Goal: Communication & Community: Participate in discussion

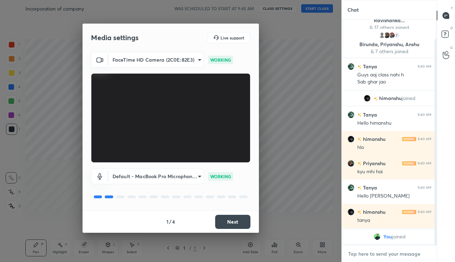
type textarea "x"
click at [380, 254] on textarea at bounding box center [389, 254] width 84 height 11
type textarea "b"
type textarea "x"
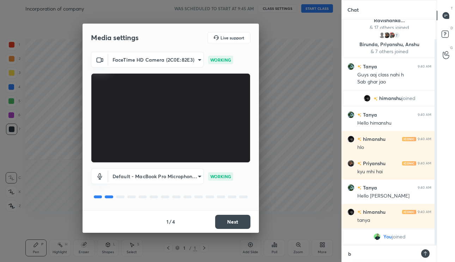
type textarea "ba"
type textarea "x"
type textarea "bac"
type textarea "x"
type textarea "bach"
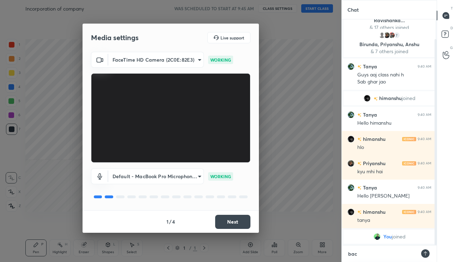
type textarea "x"
type textarea "bacho"
type textarea "x"
type textarea "bacho"
type textarea "x"
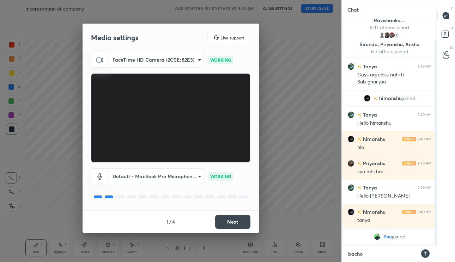
type textarea "bacho y"
type textarea "x"
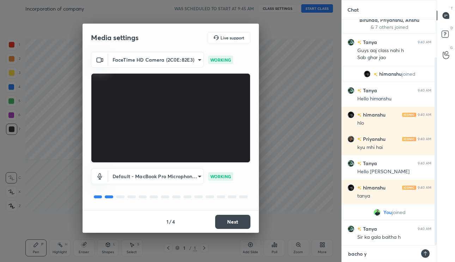
type textarea "bacho ye"
type textarea "x"
type textarea "bacho yeh"
type textarea "x"
type textarea "bacho yeh"
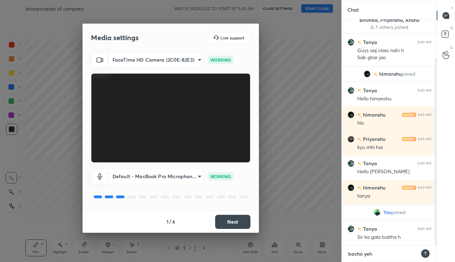
type textarea "x"
type textarea "bacho yeh l"
type textarea "x"
type textarea "bacho yeh le"
type textarea "x"
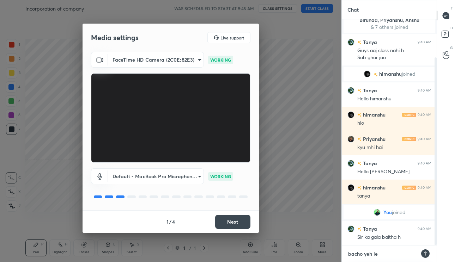
type textarea "bacho yeh lec"
type textarea "x"
type textarea "bacho yeh lect"
type textarea "x"
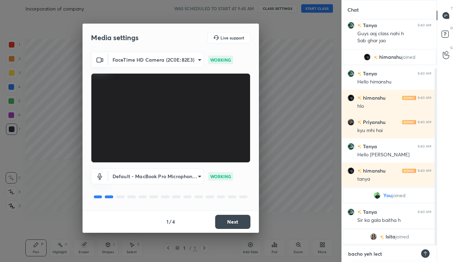
type textarea "bacho yeh lectu"
type textarea "x"
type textarea "bacho yeh lectur"
type textarea "x"
type textarea "bacho yeh lecture"
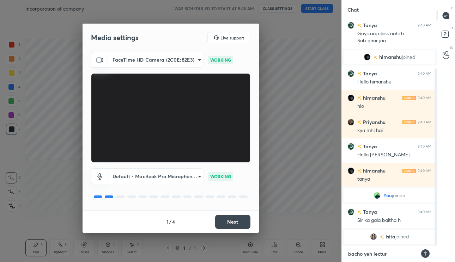
type textarea "x"
type textarea "bacho yeh lecture"
type textarea "x"
type textarea "bacho yeh lecture s"
type textarea "x"
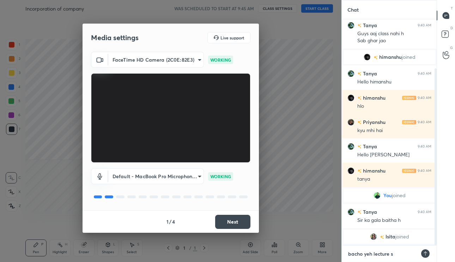
type textarea "bacho yeh lecture sh"
type textarea "x"
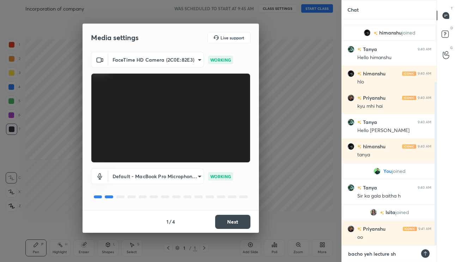
type textarea "bacho yeh lecture shf"
type textarea "x"
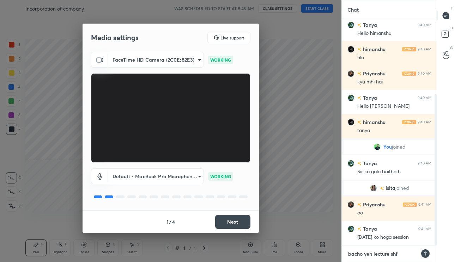
type textarea "bacho yeh lecture sh"
type textarea "x"
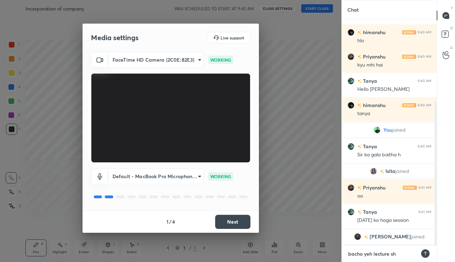
type textarea "bacho yeh lecture shi"
type textarea "x"
type textarea "bacho yeh lecture shif"
type textarea "x"
type textarea "bacho yeh lecture shift"
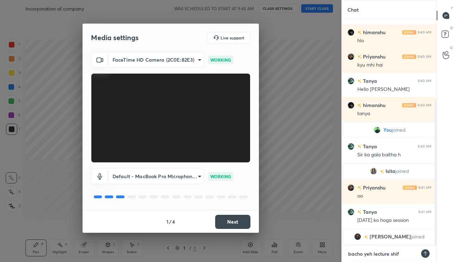
type textarea "x"
type textarea "bacho yeh lecture shifti"
type textarea "x"
type textarea "bacho yeh lecture shiftin"
type textarea "x"
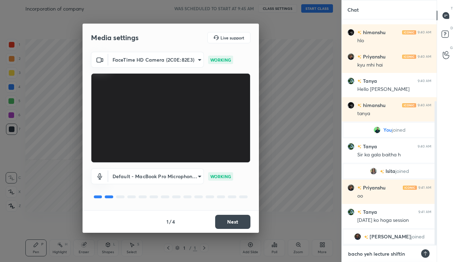
type textarea "bacho yeh lecture shifting"
type textarea "x"
type textarea "bacho yeh lecture shifting"
type textarea "x"
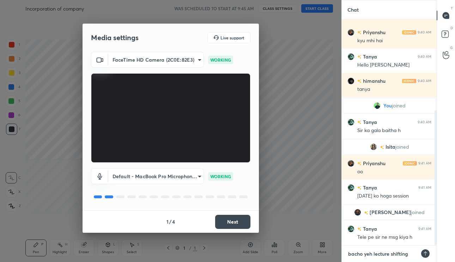
type textarea "bacho yeh lecture shifting t"
type textarea "x"
type textarea "bacho yeh lecture shifting to"
type textarea "x"
type textarea "bacho yeh lecture shifting to"
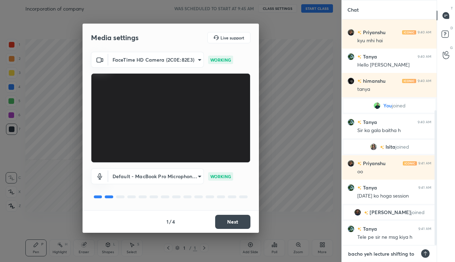
type textarea "x"
type textarea "bacho yeh lecture shifting to s"
type textarea "x"
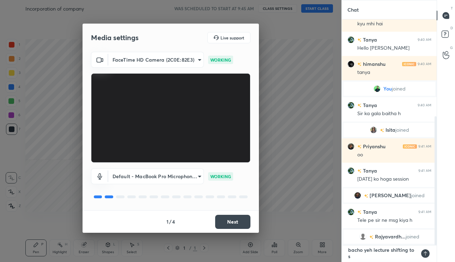
type textarea "bacho yeh lecture shifting to su"
type textarea "x"
type textarea "bacho yeh lecture shifting to sun"
type textarea "x"
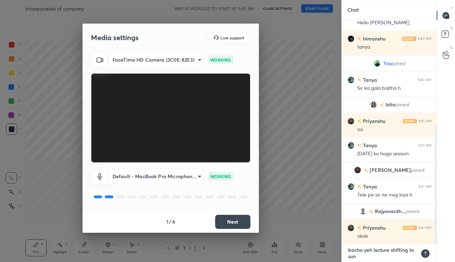
type textarea "bacho yeh lecture shifting to sund"
type textarea "x"
type textarea "bacho yeh lecture shifting to [GEOGRAPHIC_DATA]"
type textarea "x"
type textarea "bacho yeh lecture shifting to [DATE]"
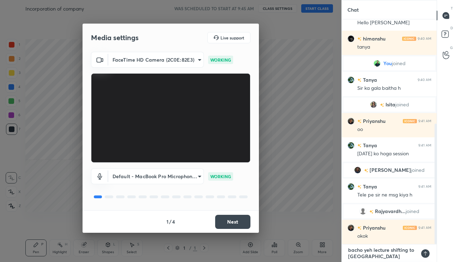
type textarea "x"
type textarea "bacho yeh lecture shifting to [DATE]"
type textarea "x"
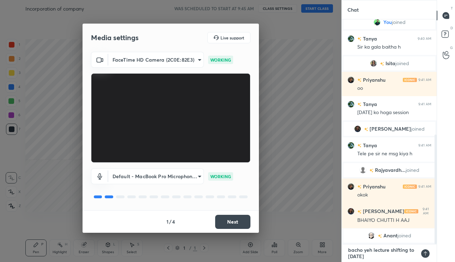
type textarea "bacho yeh lecture shifting to [DATE] k"
type textarea "x"
type textarea "bacho yeh lecture shifting to [DATE] ka"
type textarea "x"
type textarea "bacho yeh lecture shifting to [DATE] kal"
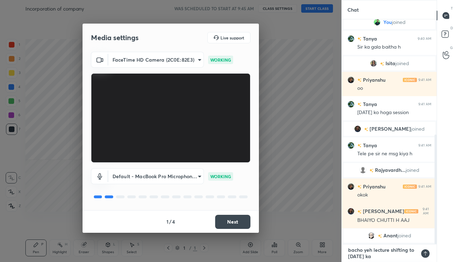
type textarea "x"
type textarea "bacho yeh lecture shifting to [DATE] kal"
type textarea "x"
type textarea "bacho yeh lecture shifting to [DATE] kal t"
type textarea "x"
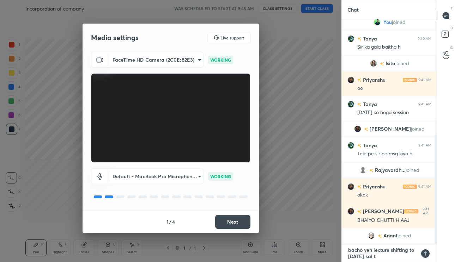
type textarea "bacho yeh lecture shifting to [DATE] kal th"
type textarea "x"
type textarea "bacho yeh lecture shifting to [DATE] [PERSON_NAME]"
type textarea "x"
type textarea "bacho yeh lecture shifting to [DATE] kal thod"
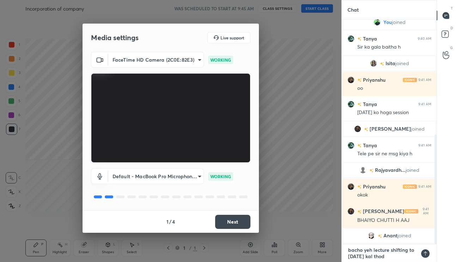
type textarea "x"
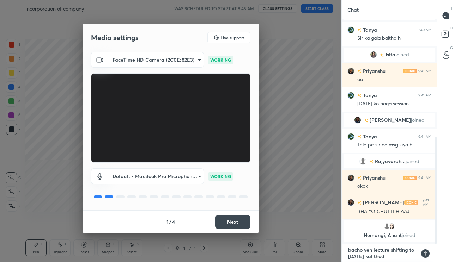
type textarea "bacho yeh lecture shifting to [DATE] kal thoda"
type textarea "x"
type textarea "bacho yeh lecture shifting to [DATE] kal thoda"
type textarea "x"
type textarea "bacho yeh lecture shifting to [DATE] kal thoda z"
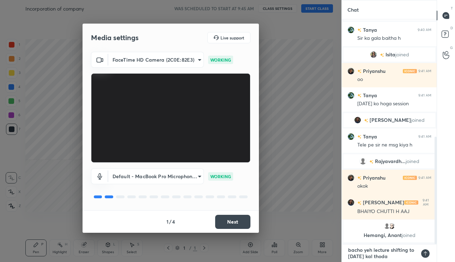
type textarea "x"
type textarea "bacho yeh lecture shifting to [DATE] kal thoda za"
type textarea "x"
type textarea "bacho yeh lecture shifting to [DATE] kal thoda zad"
type textarea "x"
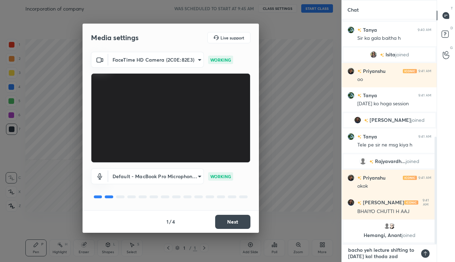
type textarea "bacho yeh lecture shifting to [DATE] kal thoda zada"
type textarea "x"
type textarea "bacho yeh lecture shifting to [DATE] kal thoda zada"
type textarea "x"
type textarea "bacho yeh lecture shifting to [DATE] kal thoda zada h"
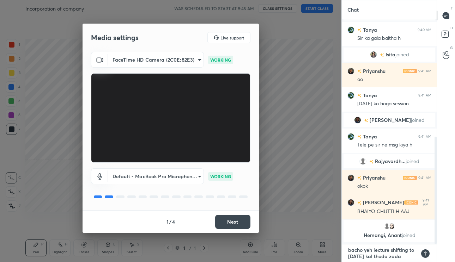
type textarea "x"
type textarea "bacho yeh lecture shifting to [DATE] kal thoda zada ho"
type textarea "x"
type textarea "bacho yeh lecture shifting to [DATE] kal thoda zada hog"
type textarea "x"
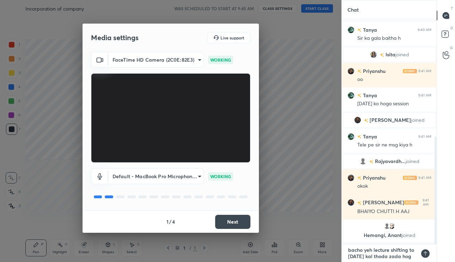
type textarea "bacho yeh lecture shifting to [DATE] kal thoda zada hoga"
type textarea "x"
type textarea "bacho yeh lecture shifting to [DATE] [PERSON_NAME]"
type textarea "x"
type textarea "bacho yeh lecture shifting to [DATE] [PERSON_NAME]"
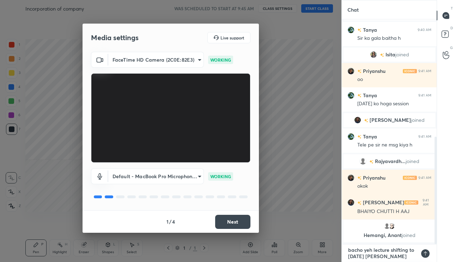
type textarea "x"
type textarea "bacho yeh lecture shifting to [DATE] [PERSON_NAME]"
type textarea "x"
click at [367, 259] on textarea "bacho yeh lecture shifting to [DATE] [PERSON_NAME]" at bounding box center [382, 254] width 70 height 18
click at [403, 258] on textarea "bacho yeh lecture shifting to [DATE] [PERSON_NAME]" at bounding box center [382, 254] width 70 height 18
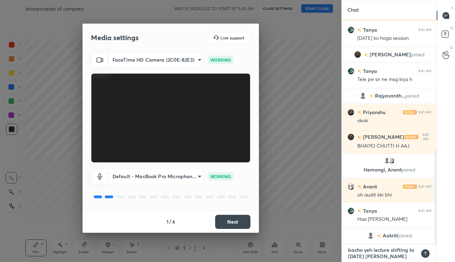
type textarea "bacho yeh lecture shifting to [DATE] kal thoda [PERSON_NAME]"
type textarea "x"
type textarea "bacho yeh lecture shifting to [DATE] kal thoda [PERSON_NAME]"
type textarea "x"
type textarea "bacho yeh lecture shifting to [DATE] kal thoda zada hogaya m"
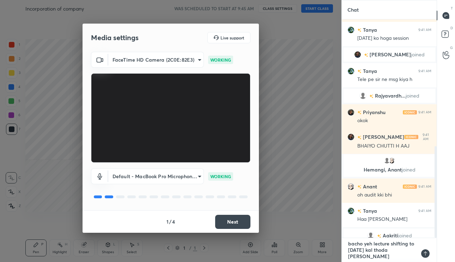
type textarea "x"
type textarea "bacho yeh lecture shifting to [DATE] kal thoda zada hogaya ma"
type textarea "x"
type textarea "bacho yeh lecture shifting to [DATE] kal thoda zada hogaya mar"
type textarea "x"
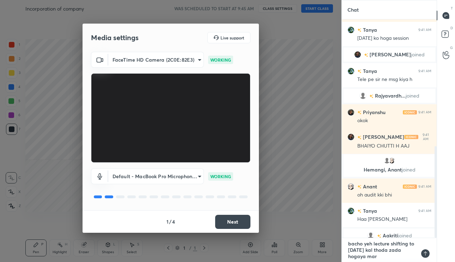
type textarea "bacho yeh lecture shifting to [DATE] kal thoda zada hogaya mara"
type textarea "x"
type textarea "bacho yeh lecture shifting to [DATE] kal thoda zada hogaya marat"
type textarea "x"
type textarea "bacho yeh lecture shifting to [DATE] kal thoda zada hogaya marath"
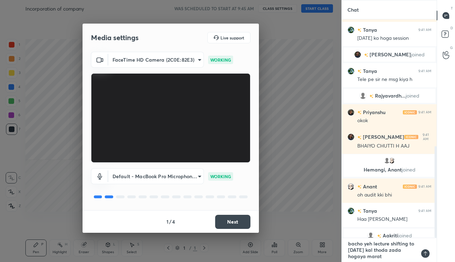
type textarea "x"
type textarea "bacho yeh lecture shifting to [DATE] kal thoda zada hogaya maratho"
type textarea "x"
type textarea "bacho yeh lecture shifting to [DATE] [PERSON_NAME] marathon"
type textarea "x"
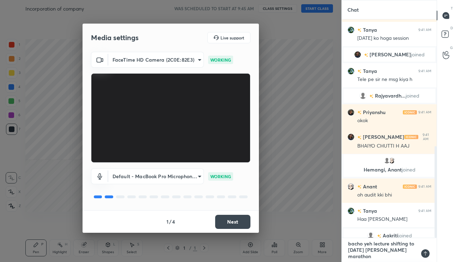
type textarea "bacho yeh lecture shifting to [DATE] [PERSON_NAME] marathon"
type textarea "x"
type textarea "bacho yeh lecture shifting to [DATE] kal thoda zada hogaya marathon p"
type textarea "x"
type textarea "bacho yeh lecture shifting to [DATE] kal thoda zada hogaya marathon pe"
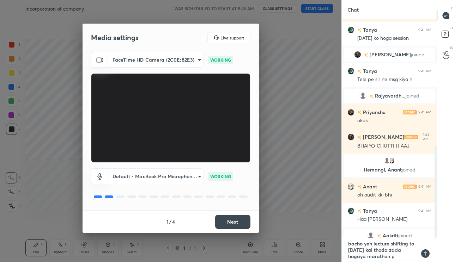
type textarea "x"
type textarea "bacho yeh lecture shifting to [DATE] kal thoda zada hogaya marathon pe"
type textarea "x"
type textarea "bacho yeh lecture shifting to [DATE] kal thoda zada hogaya marathon pe s"
type textarea "x"
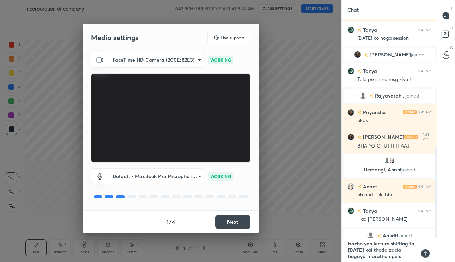
type textarea "bacho yeh lecture shifting to [DATE] kal thoda zada hogaya marathon pe so"
type textarea "x"
type textarea "bacho yeh lecture shifting to [DATE] kal thoda zada hogaya marathon pe so"
type textarea "x"
type textarea "bacho yeh lecture shifting to [DATE] kal thoda zada hogaya marathon pe so y"
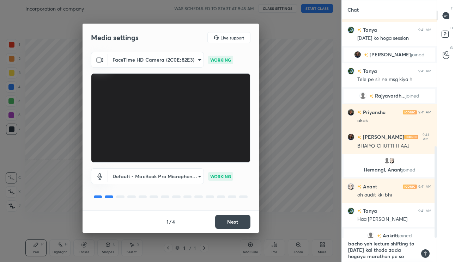
type textarea "x"
type textarea "bacho yeh lecture shifting to [DATE] [PERSON_NAME] marathon pe so ye"
type textarea "x"
type textarea "bacho yeh lecture shifting to [DATE] kal thoda zada hogaya marathon pe so yeh"
type textarea "x"
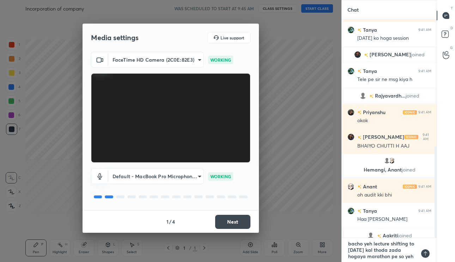
type textarea "bacho yeh lecture shifting to [DATE] kal thoda zada hogaya marathon pe so yeh"
type textarea "x"
type textarea "bacho yeh lecture shifting to [DATE] kal thoda zada hogaya marathon pe so yeh w"
type textarea "x"
type textarea "bacho yeh lecture shifting to [DATE] kal thoda zada hogaya marathon pe so yeh wa"
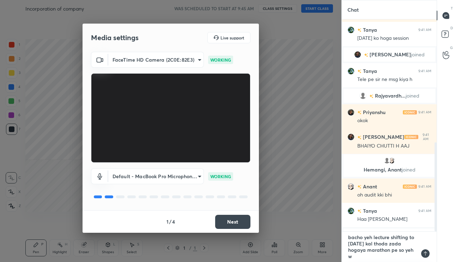
type textarea "x"
type textarea "bacho yeh lecture shifting to [DATE] kal thoda zada hogaya marathon pe so yeh w…"
type textarea "x"
type textarea "bacho yeh lecture shifting to [DATE] kal thoda zada hogaya marathon pe so yeh w…"
type textarea "x"
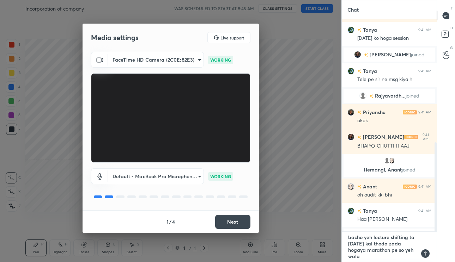
type textarea "bacho yeh lecture shifting to [DATE] kal thoda zada hogaya marathon pe so yeh w…"
type textarea "x"
type textarea "bacho yeh lecture shifting to [DATE] kal thoda zada hogaya marathon pe so yeh w…"
type textarea "x"
type textarea "bacho yeh lecture shifting to [DATE] kal thoda zada hogaya marathon pe so yeh w…"
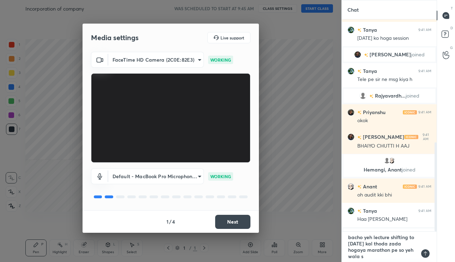
type textarea "x"
type textarea "bacho yeh lecture shifting to [DATE] kal thoda zada hogaya marathon pe so yeh w…"
type textarea "x"
type textarea "bacho yeh lecture shifting to [DATE] kal thoda zada hogaya marathon pe so yeh w…"
type textarea "x"
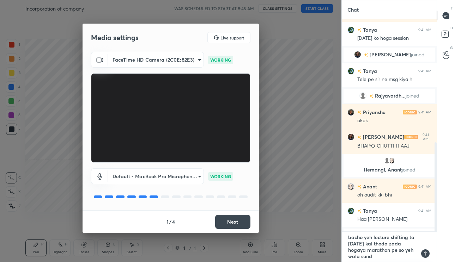
type textarea "bacho yeh lecture shifting to [DATE] kal thoda zada hogaya marathon pe so yeh w…"
type textarea "x"
type textarea "bacho yeh lecture shifting to [DATE] kal thoda zada hogaya marathon pe so yeh w…"
type textarea "x"
type textarea "bacho yeh lecture shifting to [DATE] kal thoda zada hogaya marathon pe so yeh w…"
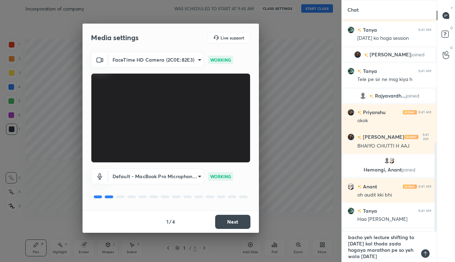
type textarea "x"
type textarea "bacho yeh lecture shifting to [DATE] kal thoda zada hogaya marathon pe so yeh w…"
type textarea "x"
type textarea "bacho yeh lecture shifting to [DATE] kal thoda zada hogaya marathon pe so yeh w…"
type textarea "x"
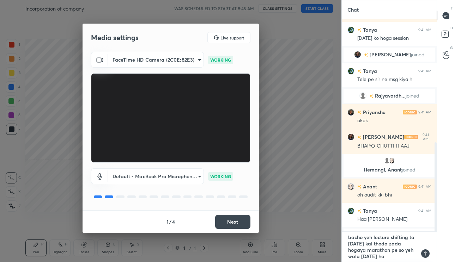
type textarea "bacho yeh lecture shifting to [DATE] kal thoda zada hogaya marathon pe so yeh w…"
type textarea "x"
type textarea "bacho yeh lecture shifting to [DATE] kal thoda zada hogaya marathon pe so yeh w…"
type textarea "x"
type textarea "bacho yeh lecture shifting to [DATE] kal thoda zada hogaya marathon pe so yeh w…"
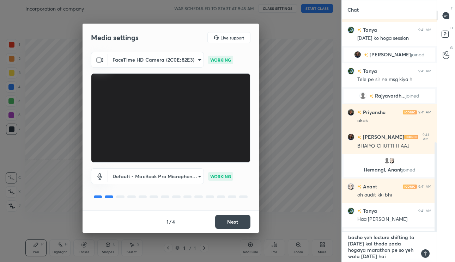
type textarea "x"
type textarea "bacho yeh lecture shifting to [DATE] kal thoda zada hogaya marathon pe so yeh w…"
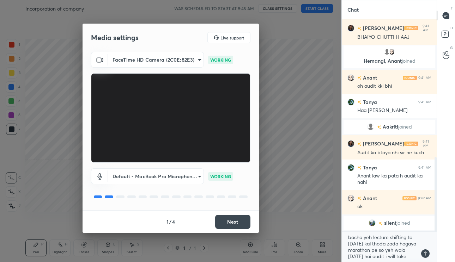
click at [428, 254] on icon at bounding box center [426, 254] width 6 height 6
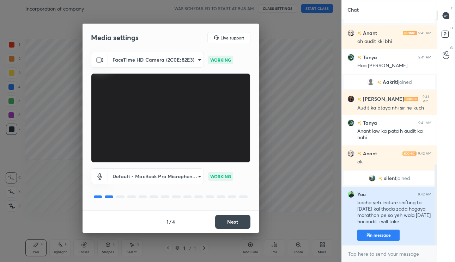
click at [391, 235] on button "Pin message" at bounding box center [378, 235] width 42 height 11
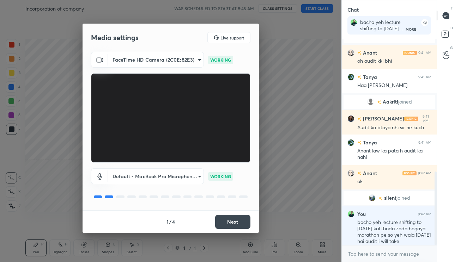
click at [248, 220] on button "Next" at bounding box center [232, 222] width 35 height 14
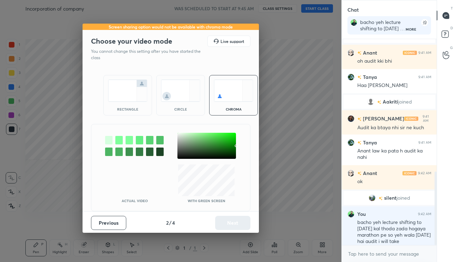
click at [188, 88] on img at bounding box center [181, 91] width 40 height 22
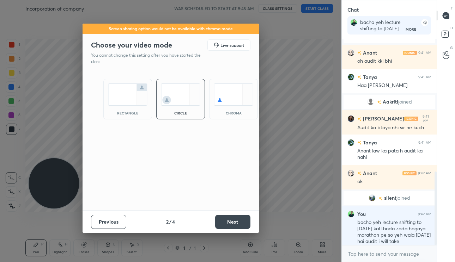
click at [229, 216] on button "Next" at bounding box center [232, 222] width 35 height 14
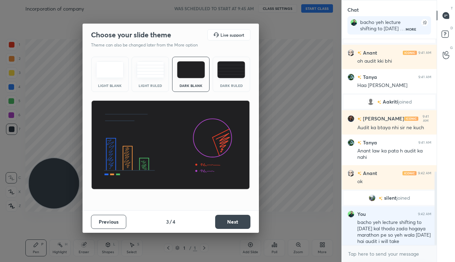
click at [229, 216] on button "Next" at bounding box center [232, 222] width 35 height 14
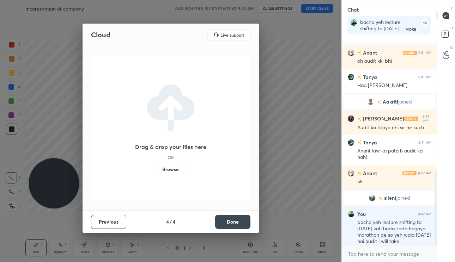
click at [229, 225] on button "Done" at bounding box center [232, 222] width 35 height 14
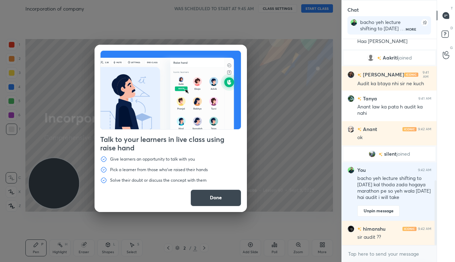
click at [208, 192] on button "Done" at bounding box center [216, 198] width 51 height 17
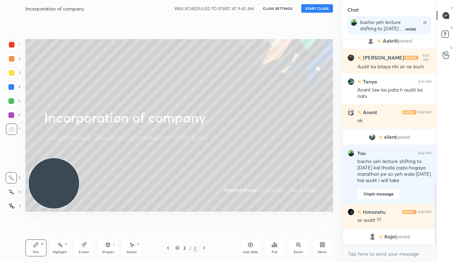
click at [321, 10] on button "START CLASS" at bounding box center [317, 8] width 32 height 8
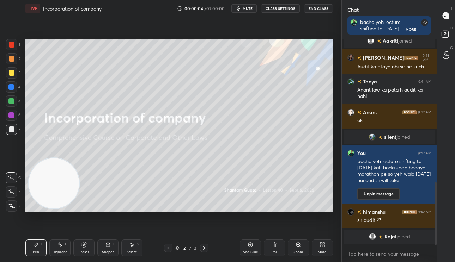
click at [320, 10] on button "End Class" at bounding box center [318, 8] width 29 height 8
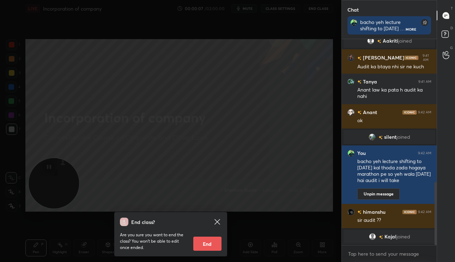
click at [205, 248] on button "End" at bounding box center [207, 244] width 28 height 14
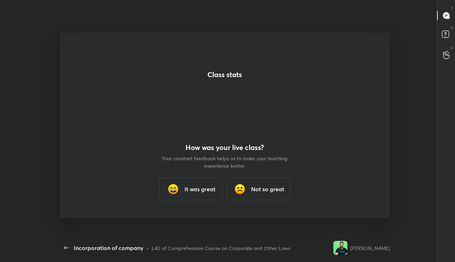
scroll to position [35061, 34892]
